Goal: Find specific page/section: Find specific page/section

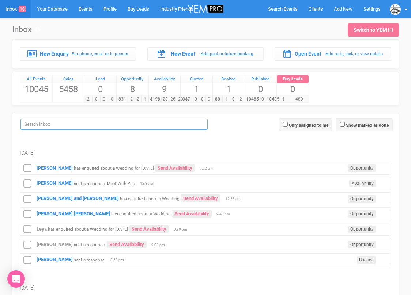
click at [141, 123] on input "search" at bounding box center [113, 124] width 187 height 11
paste input "[EMAIL_ADDRESS][DOMAIN_NAME]"
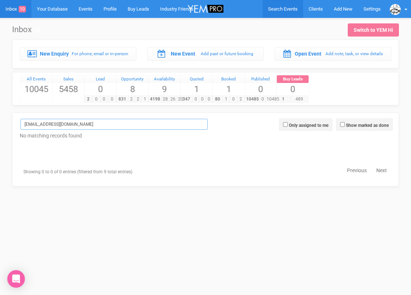
type input "[EMAIL_ADDRESS][DOMAIN_NAME]"
click at [273, 10] on span "Search Events" at bounding box center [283, 8] width 30 height 5
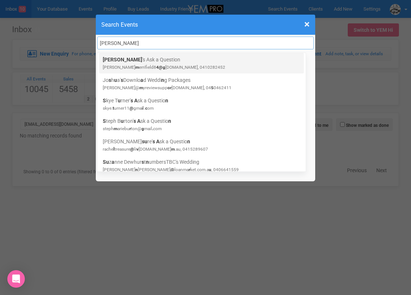
type input "[PERSON_NAME]"
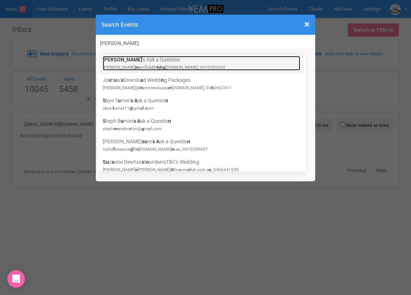
click at [179, 59] on link "Susan 's Ask a Question susan m errifield8 4@g mail.com, 0410282452" at bounding box center [202, 63] width 198 height 15
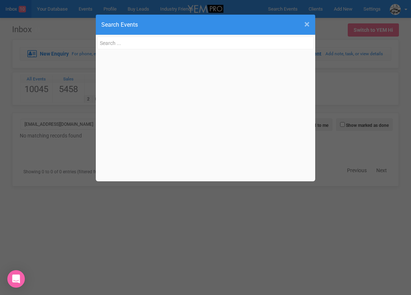
click at [306, 25] on span "×" at bounding box center [307, 24] width 5 height 12
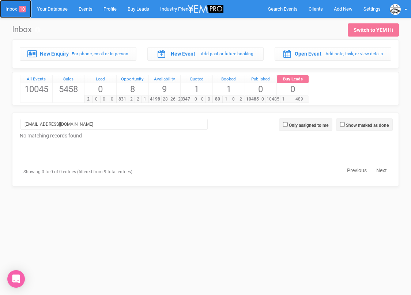
click at [18, 10] on link "Inbox 10" at bounding box center [15, 9] width 31 height 18
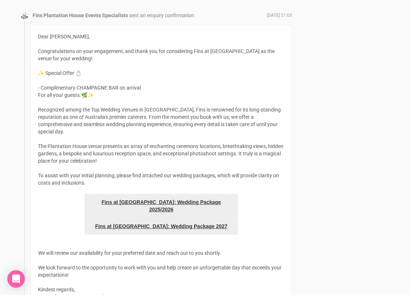
scroll to position [1261, 0]
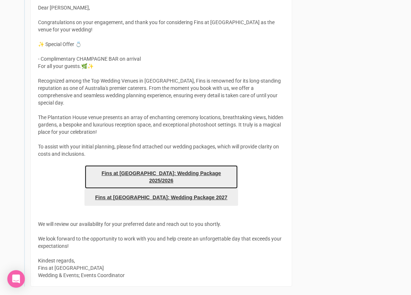
click at [200, 165] on link "Fins at [GEOGRAPHIC_DATA]: Wedding Package 2025/2026" at bounding box center [162, 177] width 154 height 24
